Goal: Find specific page/section: Find specific page/section

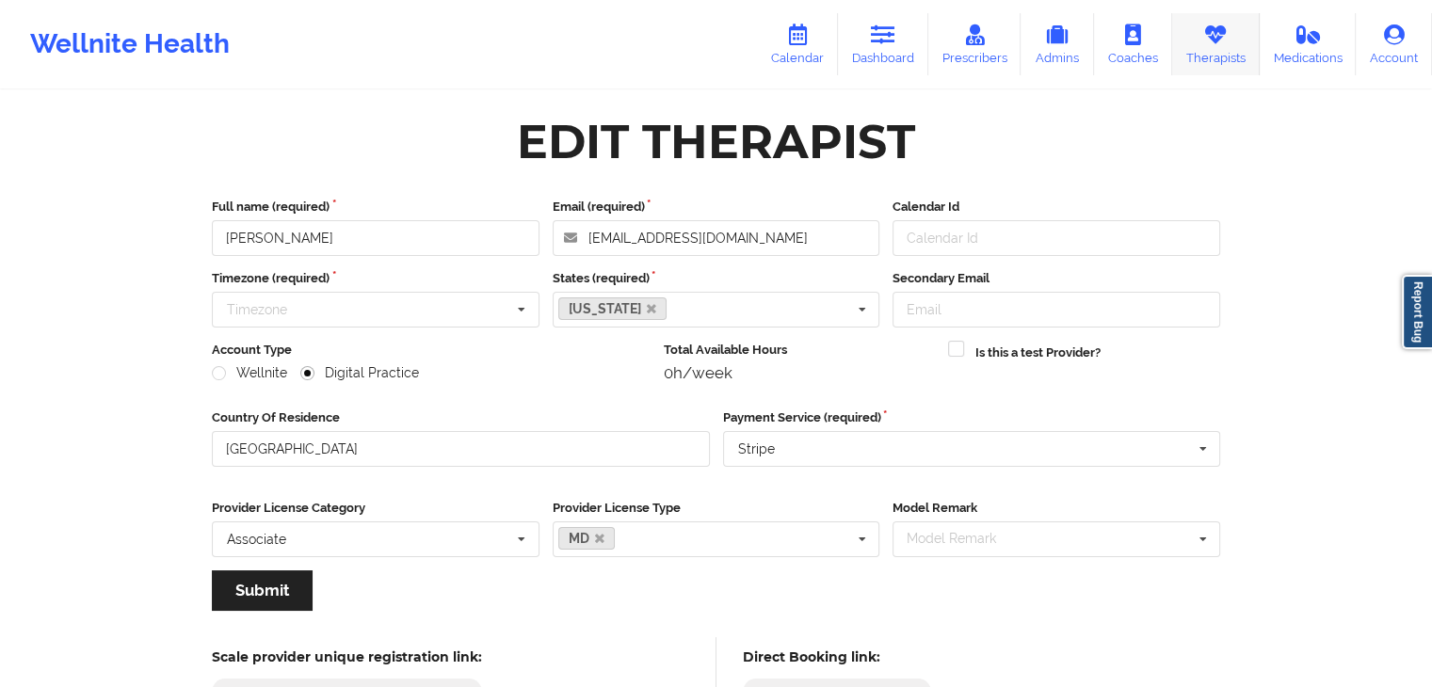
click at [1205, 57] on link "Therapists" at bounding box center [1216, 44] width 88 height 62
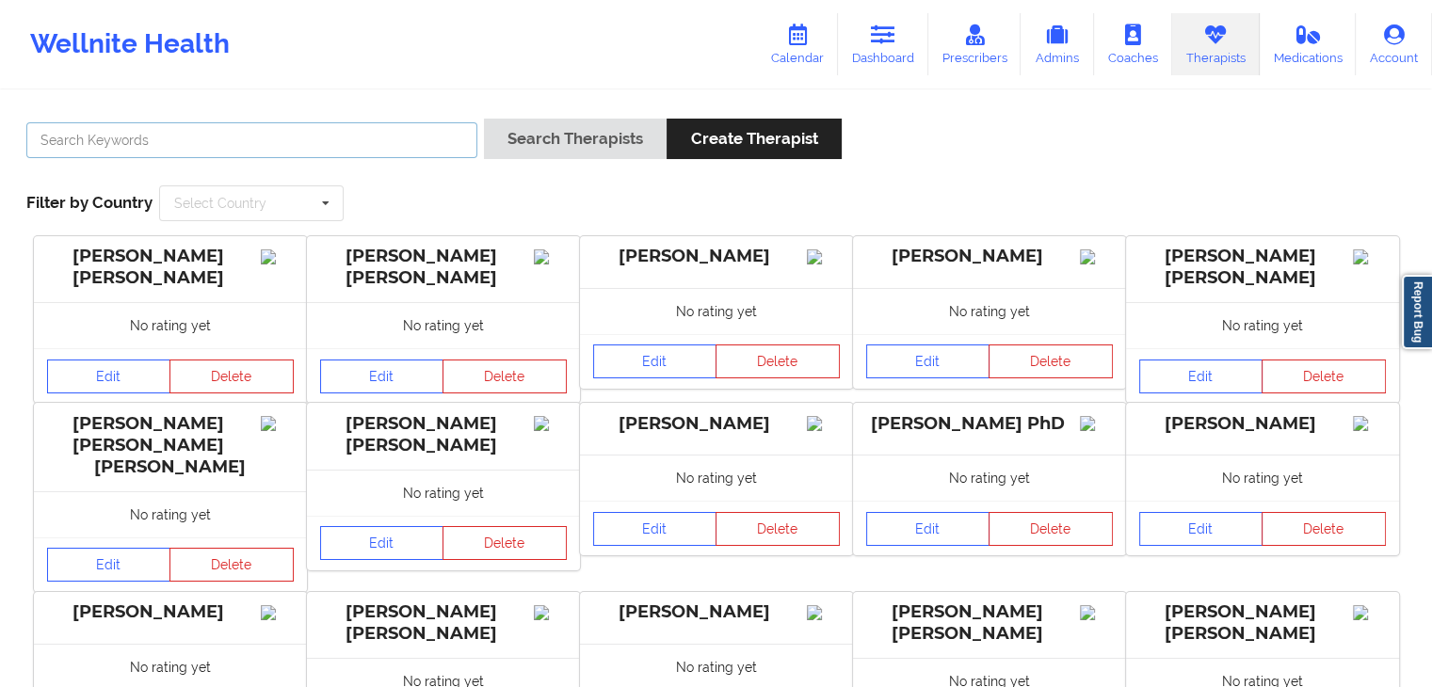
click at [169, 144] on input "text" at bounding box center [251, 140] width 451 height 36
type input "[PERSON_NAME]"
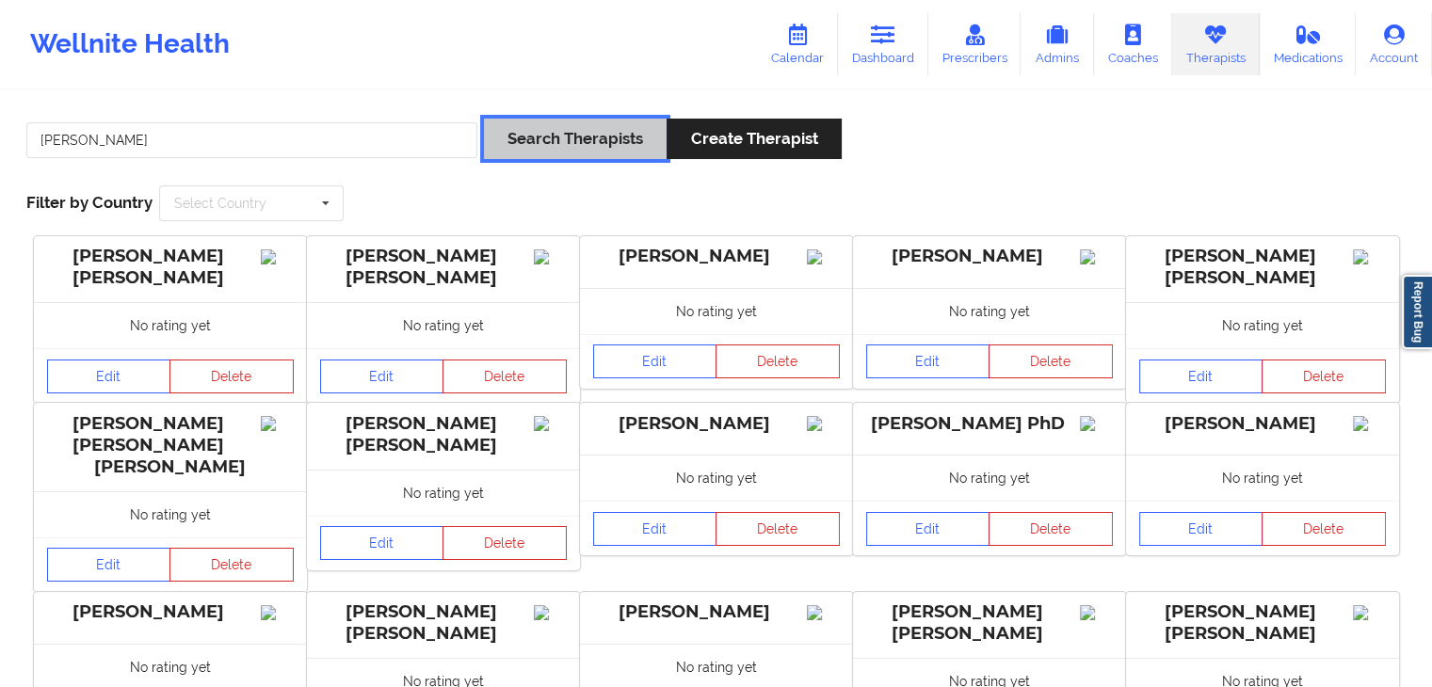
click at [502, 146] on button "Search Therapists" at bounding box center [575, 139] width 183 height 40
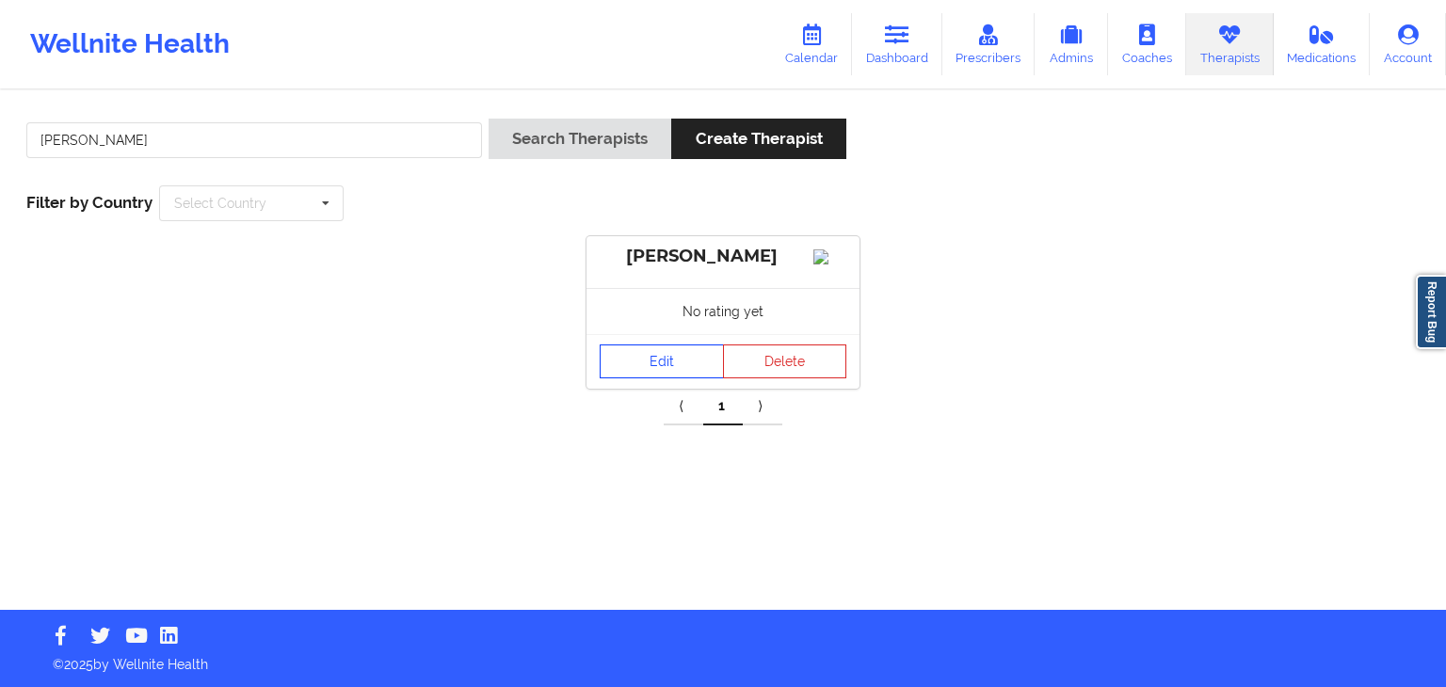
click at [678, 378] on link "Edit" at bounding box center [662, 362] width 124 height 34
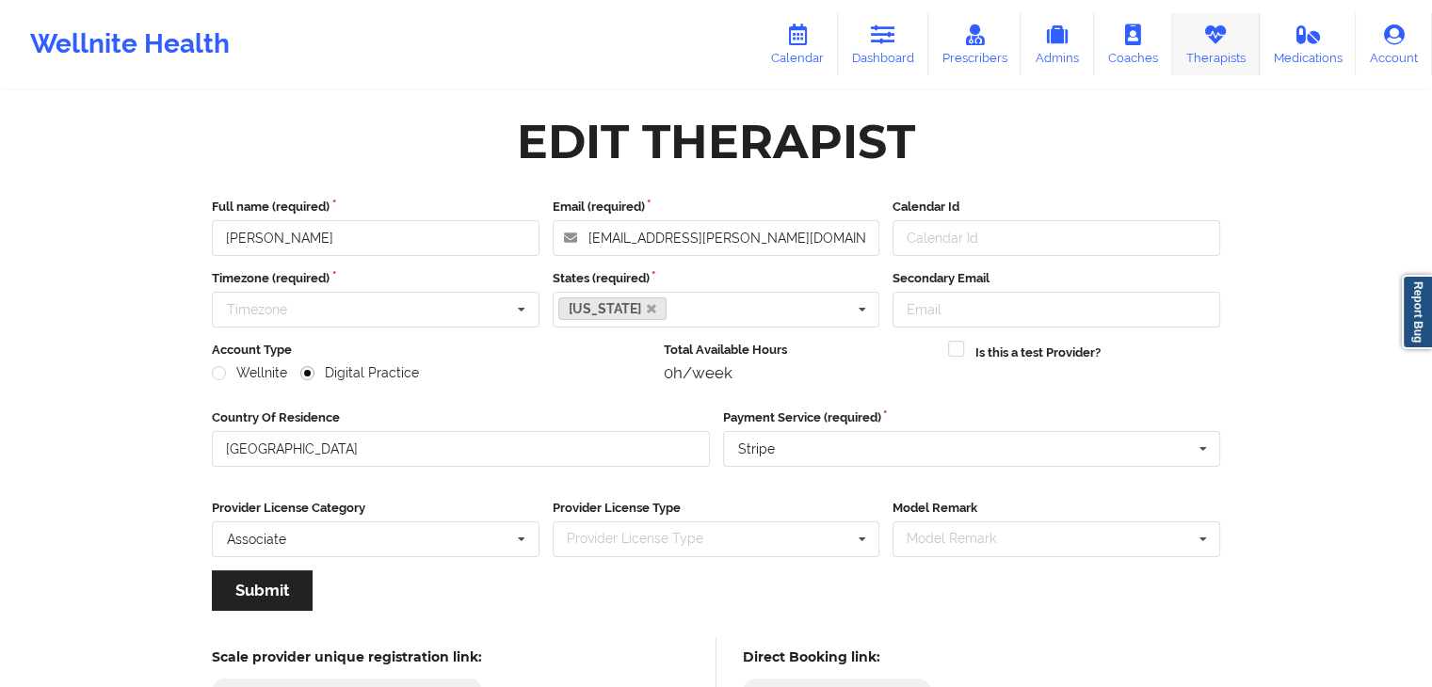
click at [1201, 44] on link "Therapists" at bounding box center [1216, 44] width 88 height 62
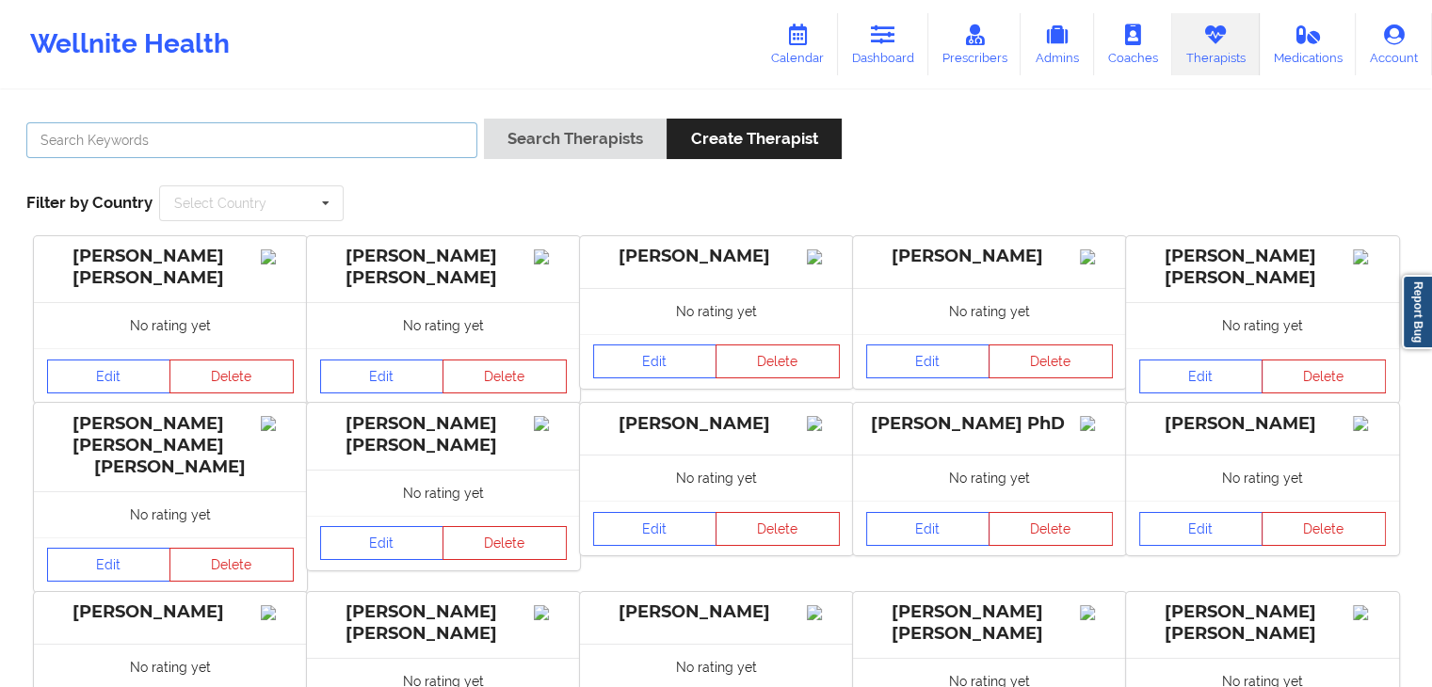
click at [376, 153] on input "text" at bounding box center [251, 140] width 451 height 36
type input "[PERSON_NAME]"
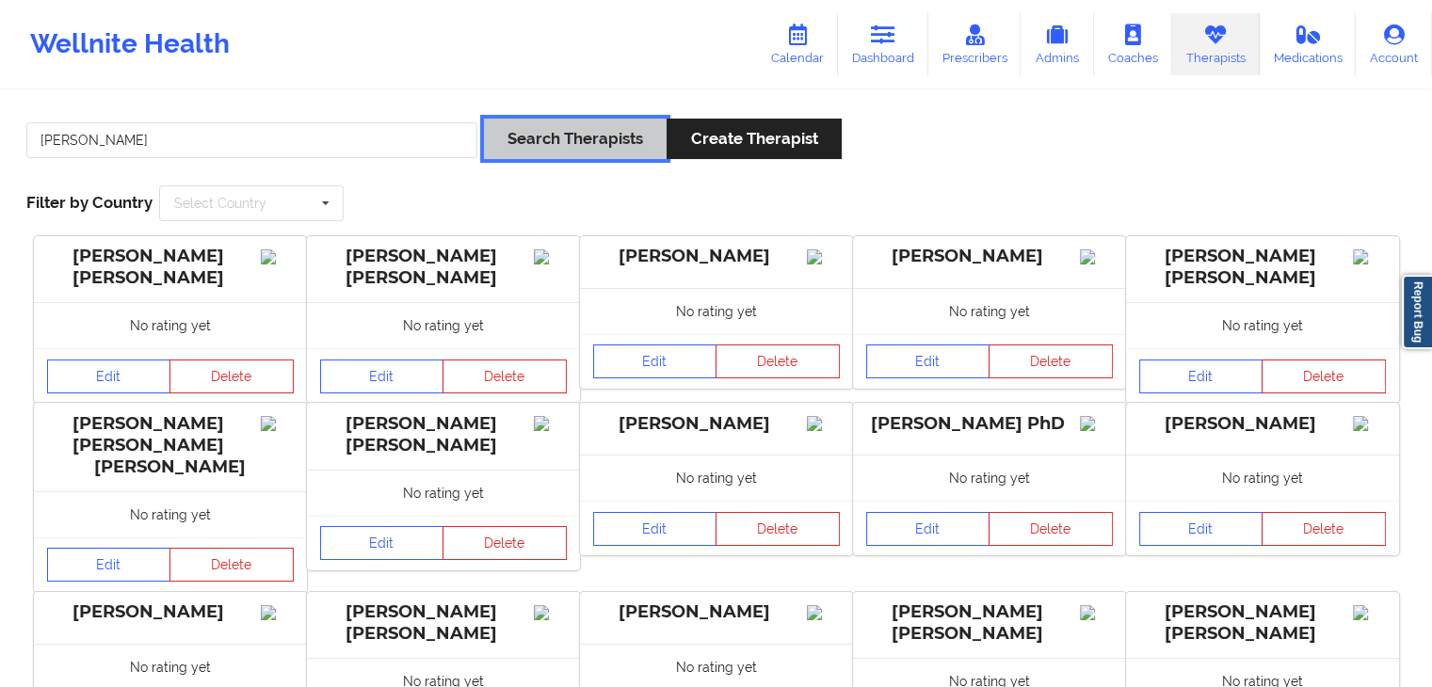
click at [557, 125] on button "Search Therapists" at bounding box center [575, 139] width 183 height 40
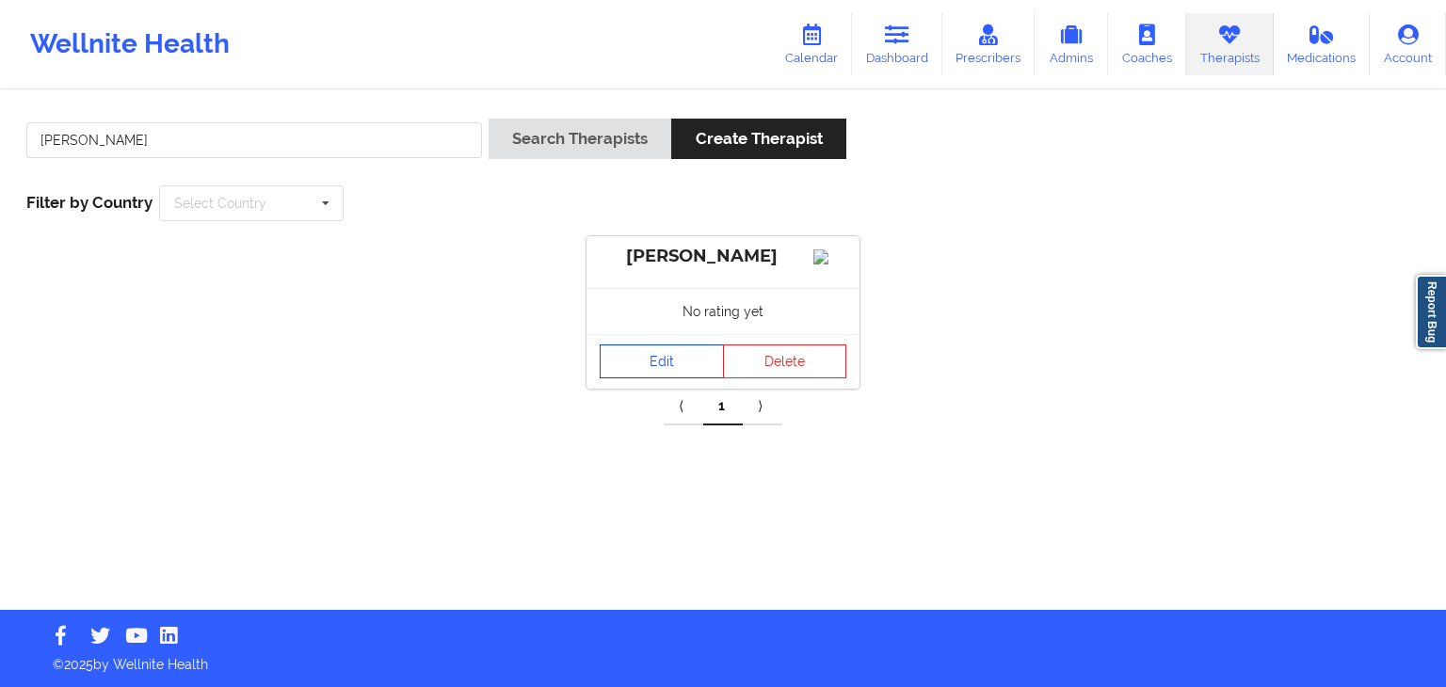
click at [640, 379] on link "Edit" at bounding box center [662, 362] width 124 height 34
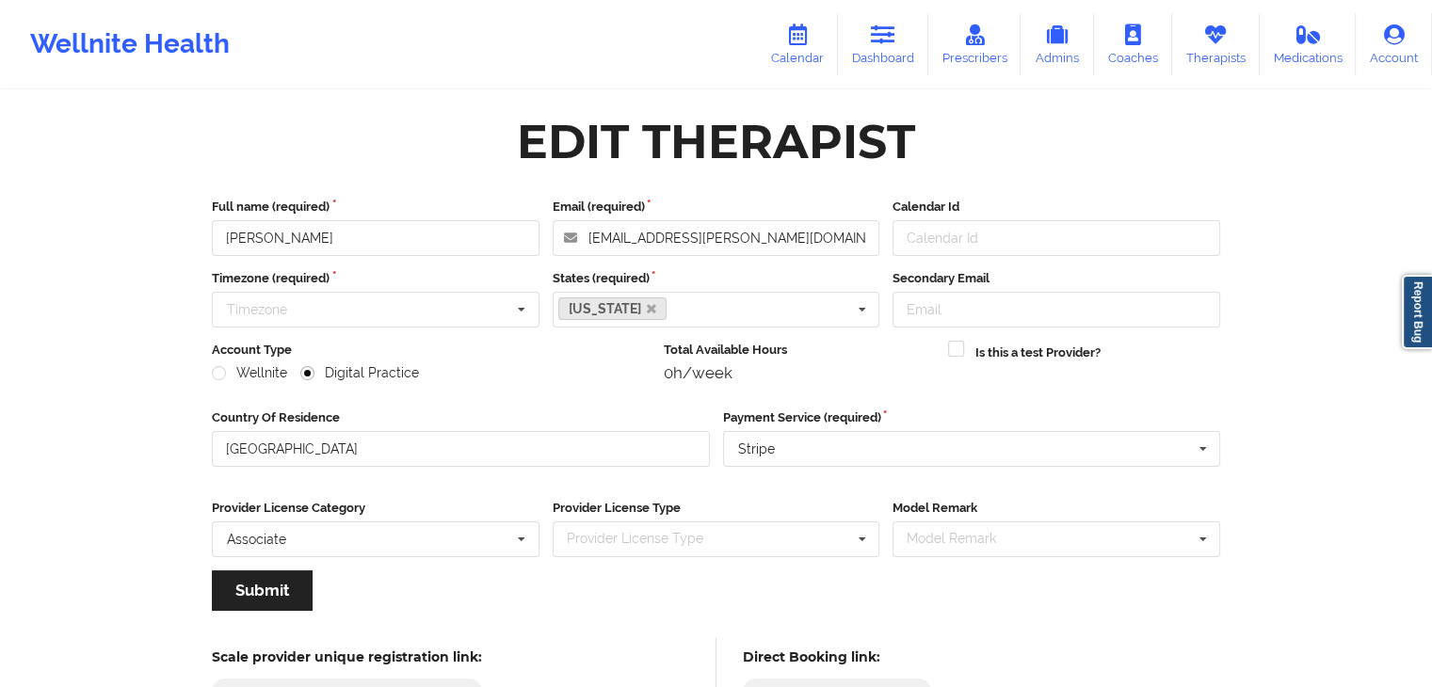
scroll to position [156, 0]
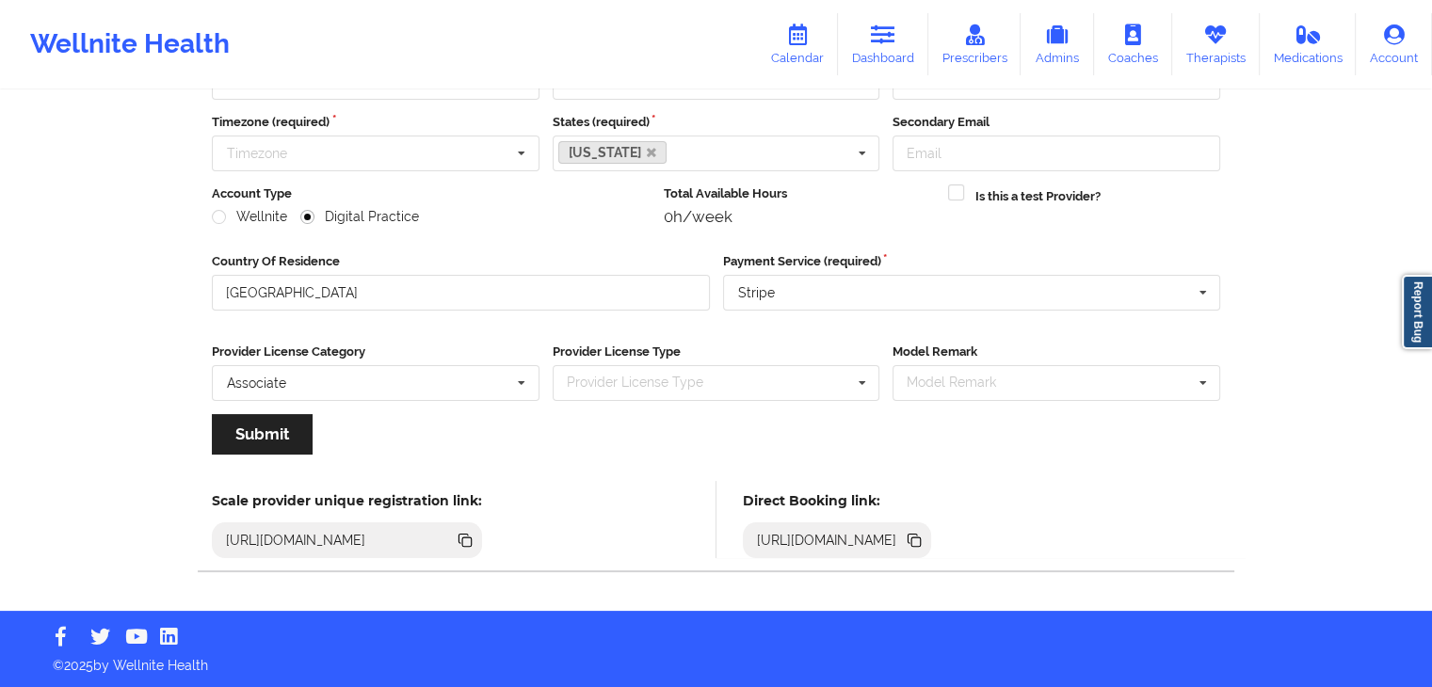
click at [925, 547] on icon at bounding box center [914, 540] width 21 height 21
click at [1215, 43] on icon at bounding box center [1215, 34] width 24 height 21
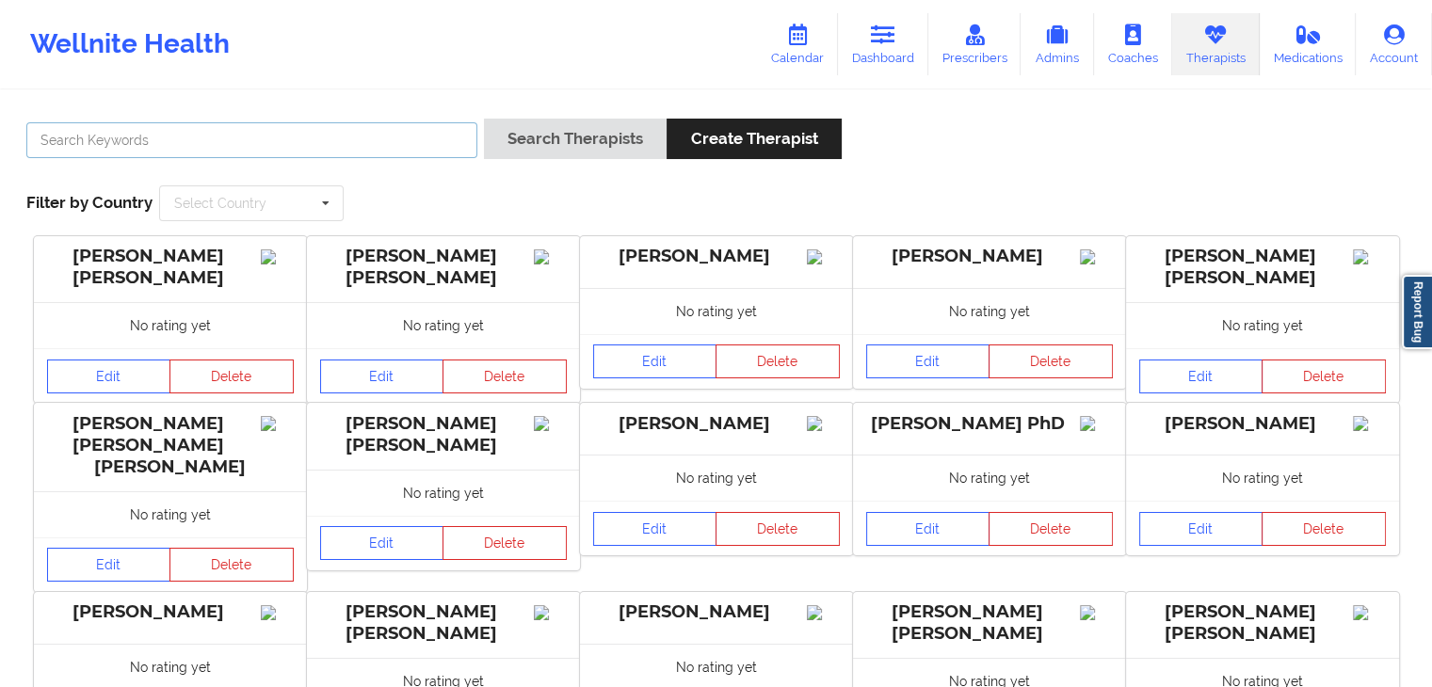
click at [234, 138] on input "text" at bounding box center [251, 140] width 451 height 36
click at [484, 119] on button "Search Therapists" at bounding box center [575, 139] width 183 height 40
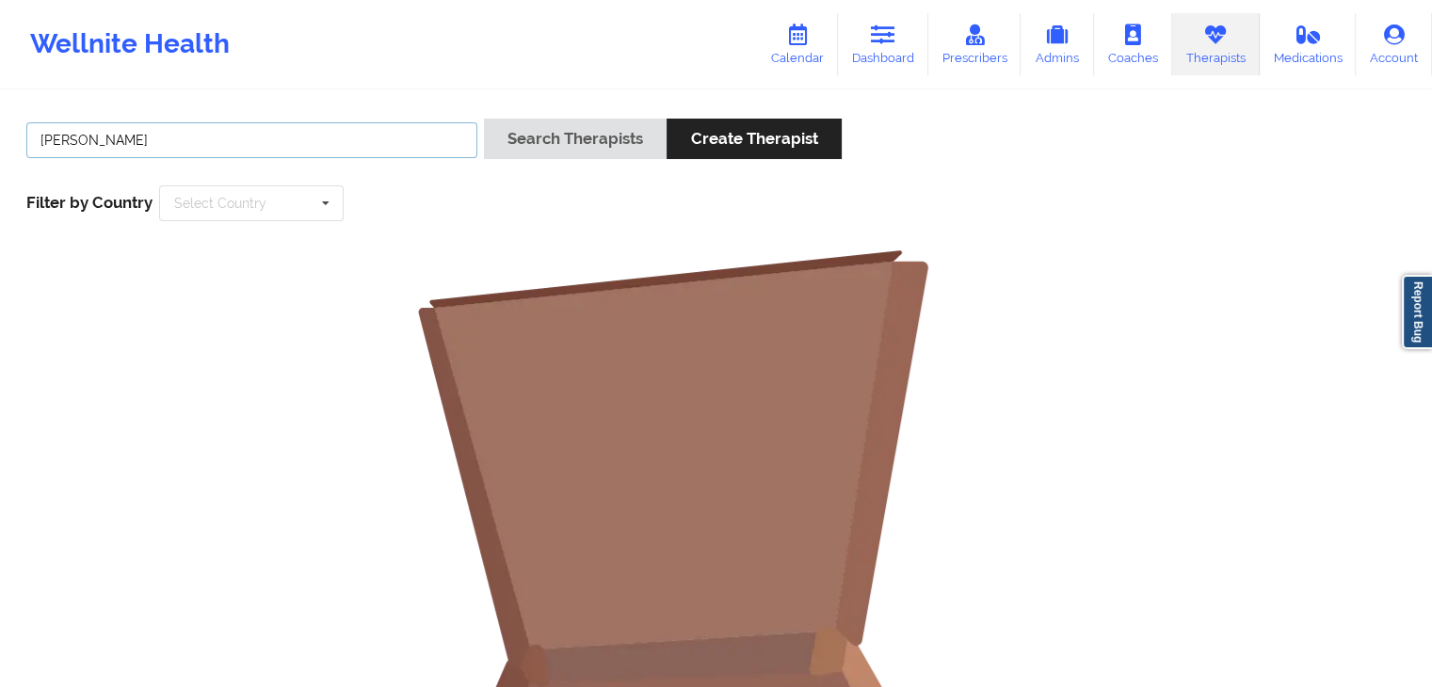
type input "[PERSON_NAME]"
click at [484, 119] on button "Search Therapists" at bounding box center [575, 139] width 183 height 40
